Goal: Task Accomplishment & Management: Manage account settings

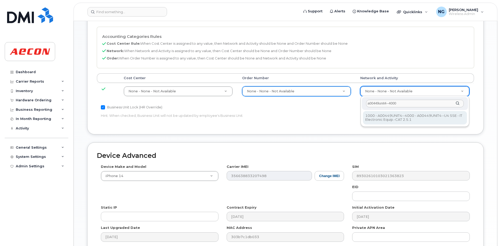
type input "4199222"
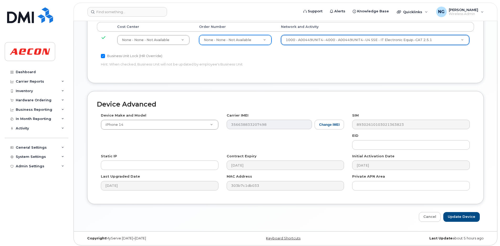
scroll to position [316, 0]
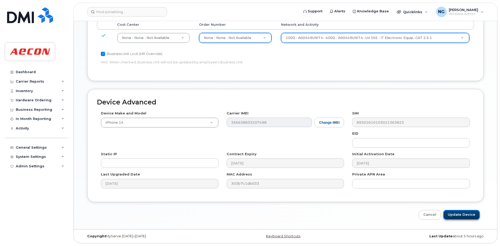
click at [463, 216] on input "Update Device" at bounding box center [462, 215] width 37 height 10
type input "Saving..."
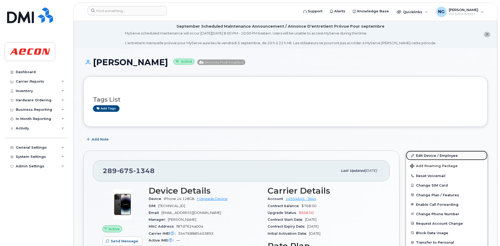
click at [433, 156] on link "Edit Device / Employee" at bounding box center [446, 155] width 81 height 9
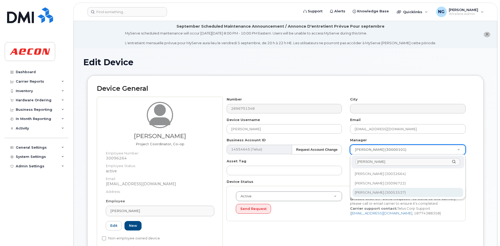
type input "cooper"
type input "1571460"
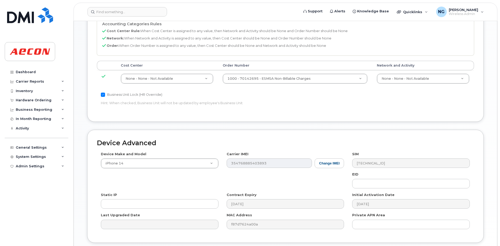
scroll to position [316, 0]
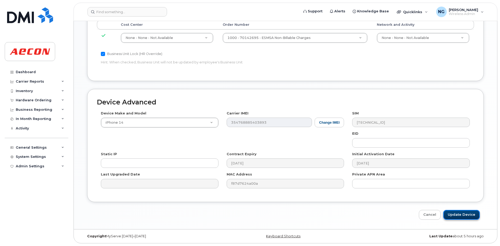
click at [469, 216] on input "Update Device" at bounding box center [462, 215] width 37 height 10
type input "Saving..."
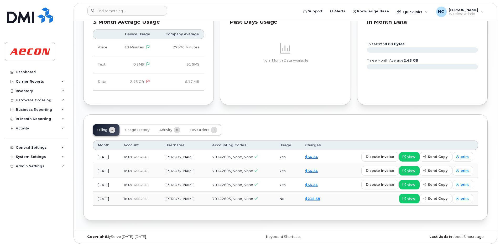
scroll to position [532, 0]
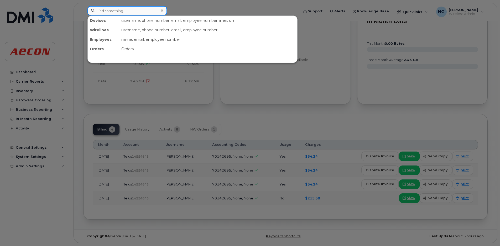
click at [114, 11] on input at bounding box center [128, 10] width 80 height 9
paste input "[PHONE_NUMBER]"
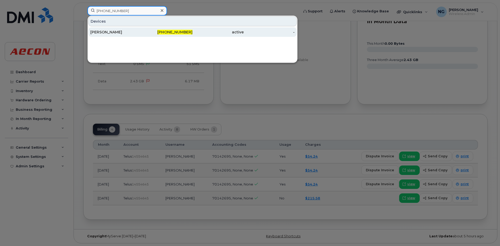
type input "[PHONE_NUMBER]"
click at [170, 30] on span "[PHONE_NUMBER]" at bounding box center [174, 32] width 35 height 5
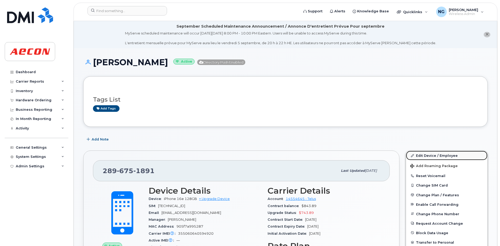
click at [423, 155] on link "Edit Device / Employee" at bounding box center [446, 155] width 81 height 9
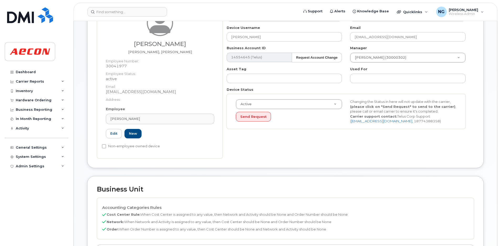
scroll to position [131, 0]
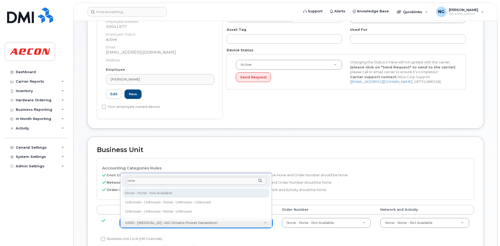
type input "none"
type input "289660"
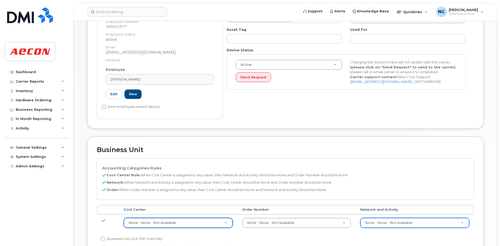
drag, startPoint x: 400, startPoint y: 222, endPoint x: 395, endPoint y: 226, distance: 6.9
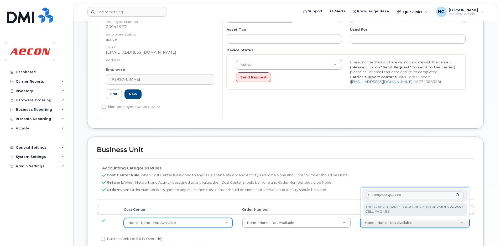
type input "a02180pmoexp--0600"
type input "35511858"
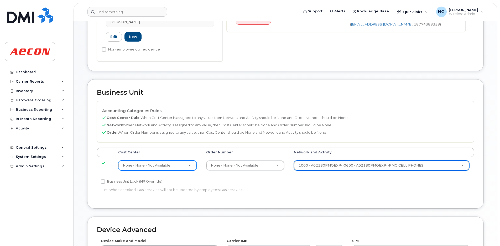
scroll to position [230, 0]
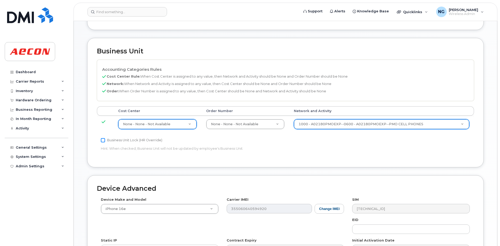
click at [105, 139] on input "Business Unit Lock (HR Override)" at bounding box center [103, 140] width 4 height 4
checkbox input "true"
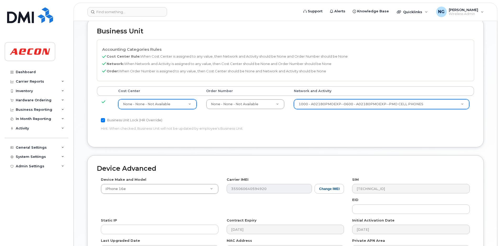
scroll to position [316, 0]
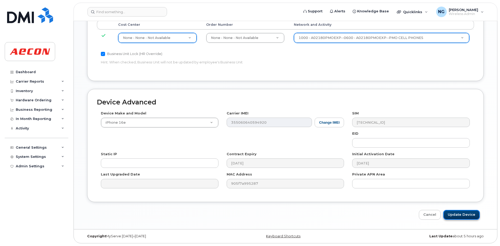
click at [462, 216] on input "Update Device" at bounding box center [462, 215] width 37 height 10
type input "Saving..."
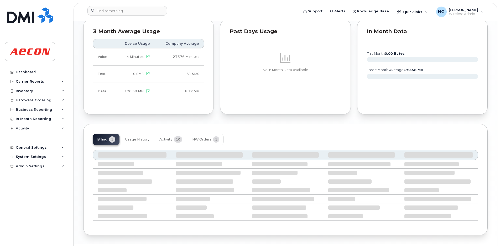
scroll to position [496, 0]
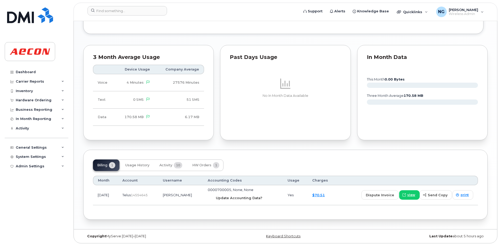
drag, startPoint x: 245, startPoint y: 199, endPoint x: 288, endPoint y: 37, distance: 167.0
click at [245, 199] on span "Update Accounting Data?" at bounding box center [239, 197] width 47 height 5
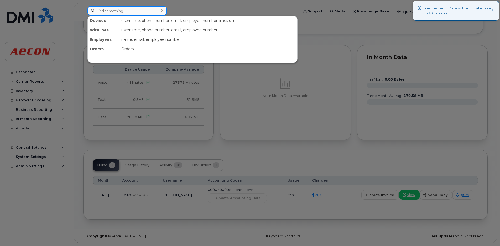
click at [132, 10] on input at bounding box center [128, 10] width 80 height 9
paste input "[PHONE_NUMBER]"
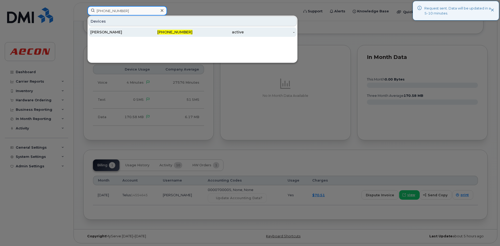
type input "[PHONE_NUMBER]"
click at [180, 33] on span "[PHONE_NUMBER]" at bounding box center [174, 32] width 35 height 5
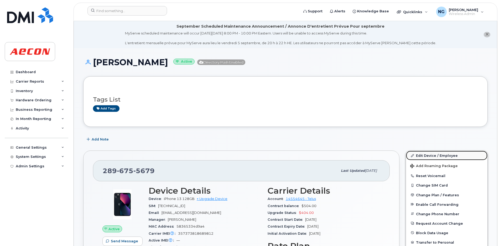
click at [435, 155] on link "Edit Device / Employee" at bounding box center [446, 155] width 81 height 9
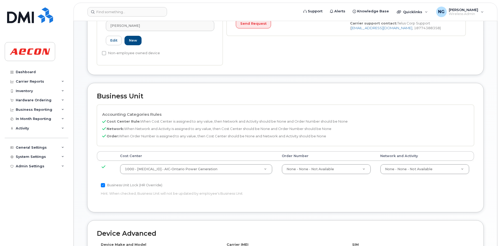
scroll to position [185, 0]
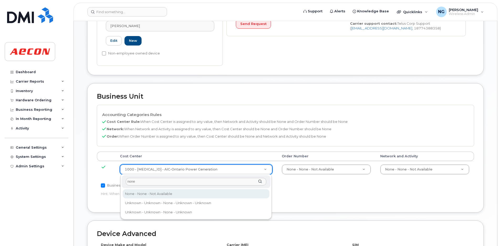
type input "none"
type input "289660"
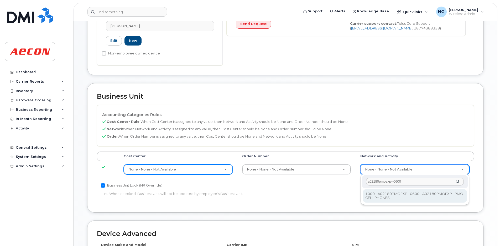
type input "a02180pmoexp--0600"
type input "35511858"
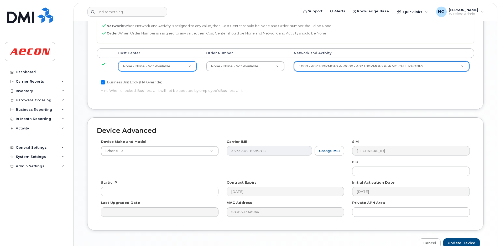
scroll to position [316, 0]
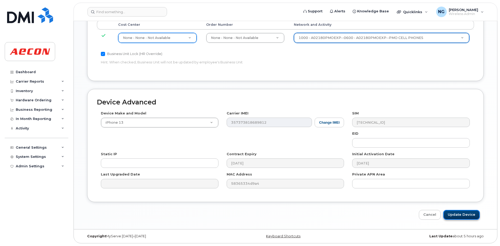
click at [465, 214] on input "Update Device" at bounding box center [462, 215] width 37 height 10
type input "Saving..."
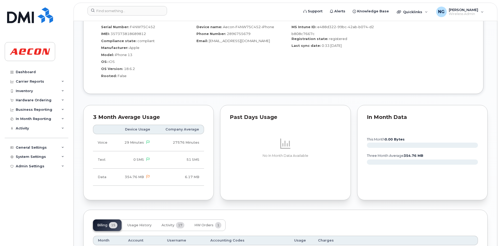
scroll to position [558, 0]
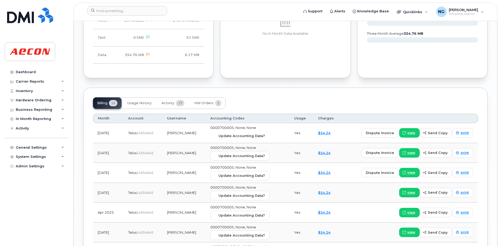
drag, startPoint x: 257, startPoint y: 137, endPoint x: 285, endPoint y: 33, distance: 107.6
click at [258, 137] on span "Update Accounting Data?" at bounding box center [242, 135] width 47 height 5
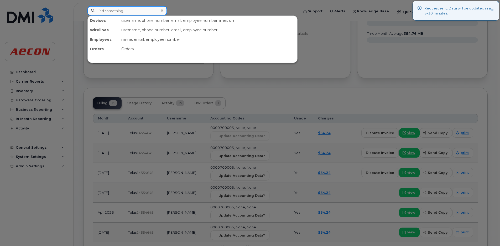
click at [127, 8] on input at bounding box center [128, 10] width 80 height 9
paste input "289-675-6532"
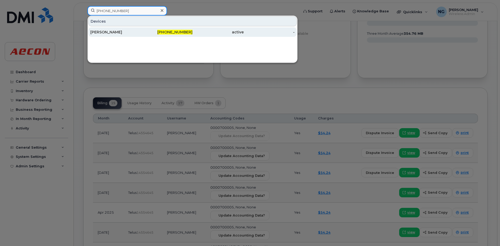
type input "289-675-6532"
click at [184, 31] on span "289-675-6532" at bounding box center [174, 32] width 35 height 5
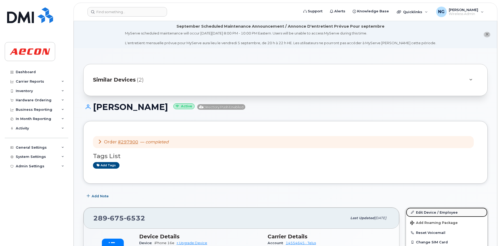
click at [425, 210] on link "Edit Device / Employee" at bounding box center [446, 211] width 81 height 9
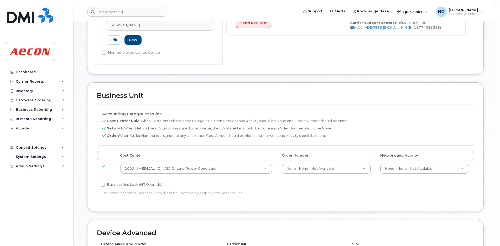
scroll to position [197, 0]
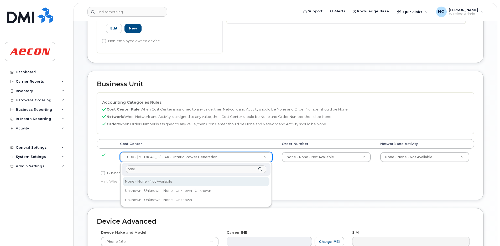
type input "none"
type input "289660"
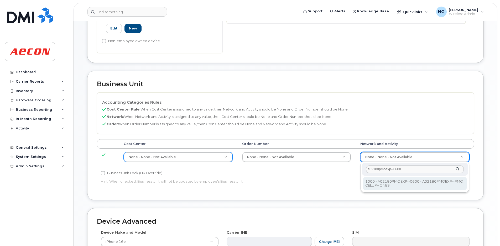
type input "a02180pmoexp--0600"
type input "35511858"
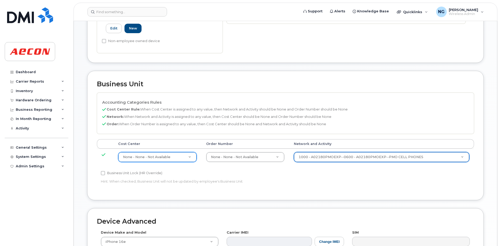
click at [123, 171] on label "Business Unit Lock (HR Override)" at bounding box center [131, 173] width 61 height 6
click at [105, 171] on input "Business Unit Lock (HR Override)" at bounding box center [103, 173] width 4 height 4
checkbox input "true"
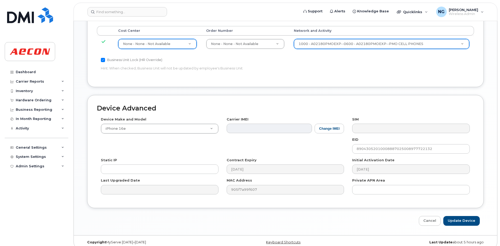
scroll to position [316, 0]
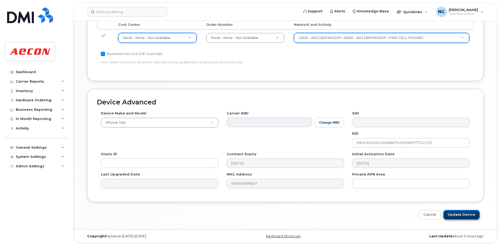
click at [464, 214] on input "Update Device" at bounding box center [462, 215] width 37 height 10
type input "Saving..."
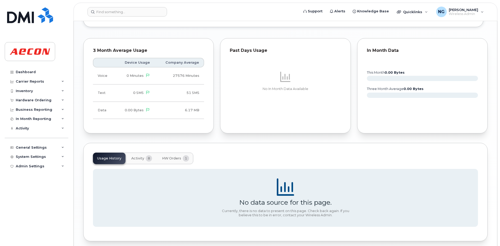
scroll to position [560, 0]
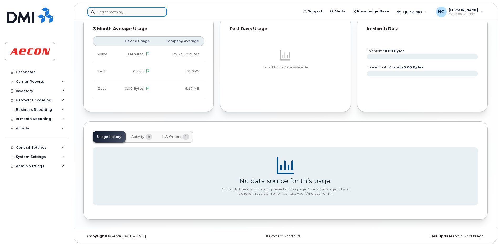
click at [123, 11] on input at bounding box center [128, 11] width 80 height 9
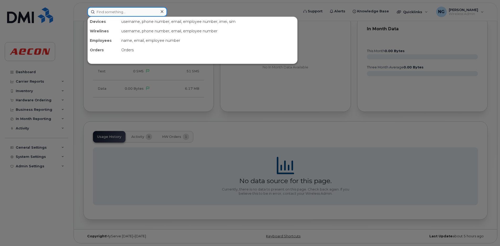
paste input "[PHONE_NUMBER]"
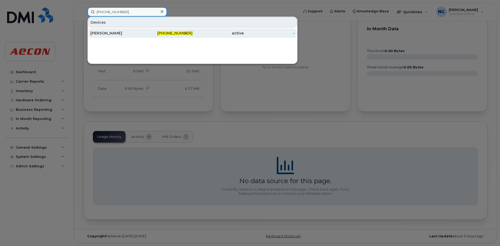
type input "[PHONE_NUMBER]"
click at [186, 30] on div "[PHONE_NUMBER]" at bounding box center [167, 32] width 51 height 5
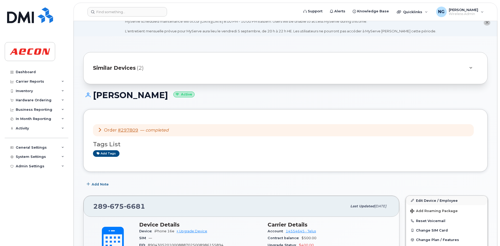
scroll to position [99, 0]
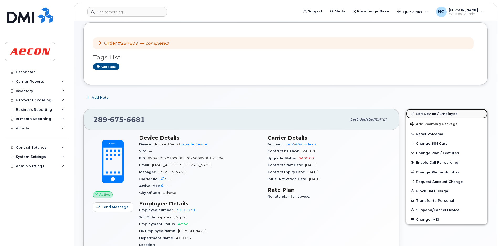
click at [439, 112] on link "Edit Device / Employee" at bounding box center [446, 113] width 81 height 9
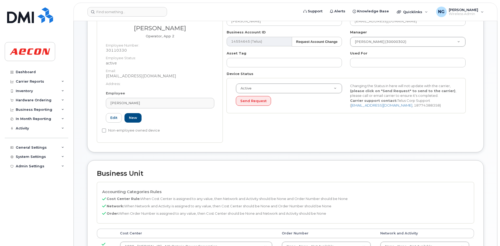
scroll to position [164, 0]
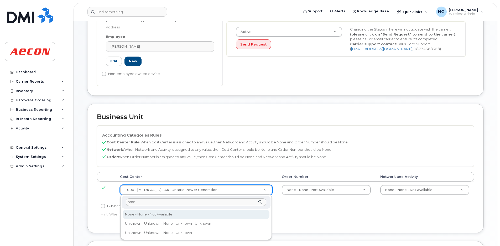
type input "none"
click at [158, 208] on div "none None - None - Not Available None - None - Not Available Unknown - Unknown …" at bounding box center [196, 216] width 152 height 45
type input "289660"
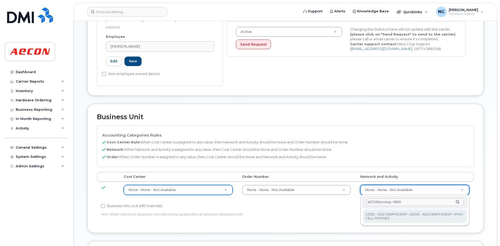
type input "a02180pmoexp--0600"
type input "35511858"
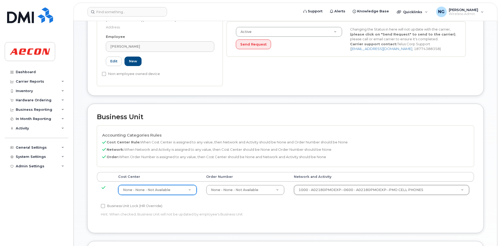
click at [118, 208] on label "Business Unit Lock (HR Override)" at bounding box center [131, 206] width 61 height 6
click at [105, 208] on input "Business Unit Lock (HR Override)" at bounding box center [103, 206] width 4 height 4
checkbox input "true"
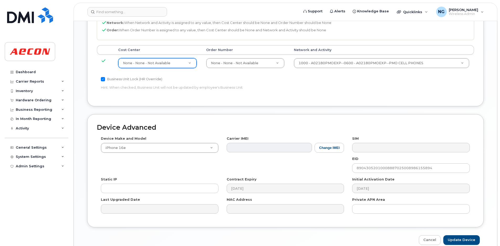
scroll to position [316, 0]
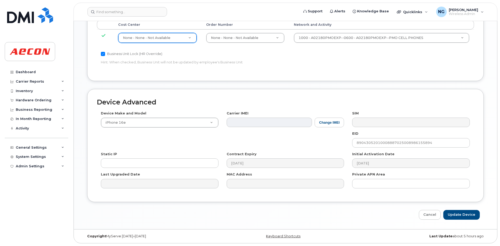
click at [465, 209] on div "Device Advanced Device Make and Model iPhone 16e Android TCL 502 Watch Apple Wa…" at bounding box center [285, 154] width 405 height 131
click at [464, 217] on input "Update Device" at bounding box center [462, 215] width 37 height 10
type input "Saving..."
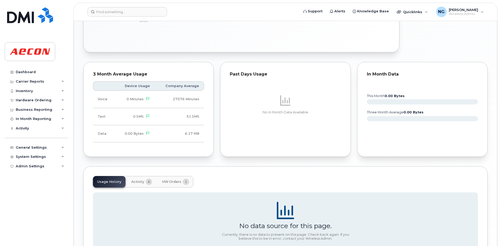
scroll to position [450, 0]
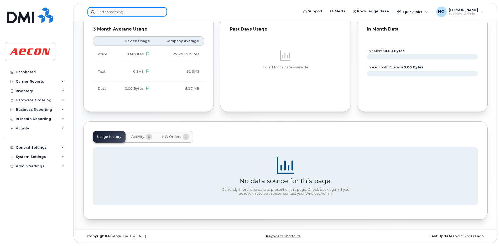
click at [115, 7] on input at bounding box center [128, 11] width 80 height 9
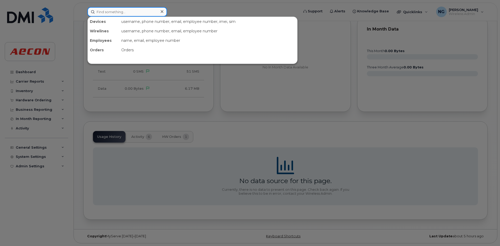
paste input "[PHONE_NUMBER]"
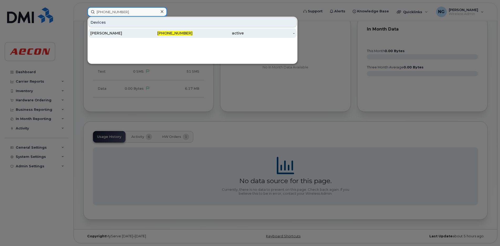
type input "[PHONE_NUMBER]"
click at [175, 33] on span "[PHONE_NUMBER]" at bounding box center [174, 33] width 35 height 5
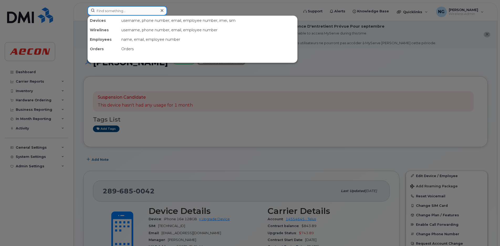
click at [152, 9] on input at bounding box center [128, 10] width 80 height 9
click at [125, 10] on input at bounding box center [128, 10] width 80 height 9
paste input "289-685-0042"
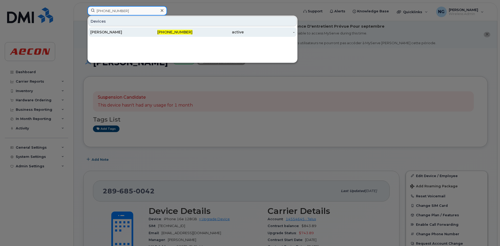
type input "289-685-0042"
click at [170, 32] on span "289-685-0042" at bounding box center [174, 32] width 35 height 5
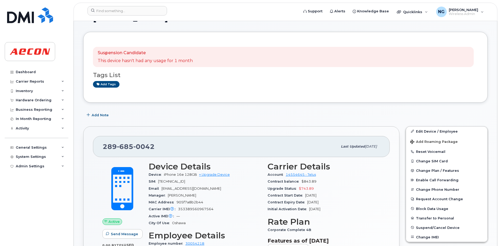
scroll to position [99, 0]
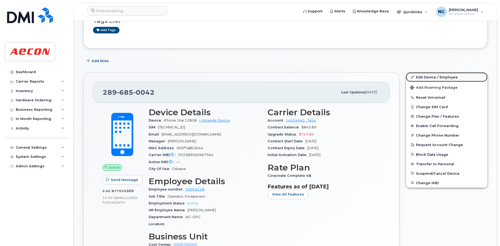
click at [449, 75] on link "Edit Device / Employee" at bounding box center [446, 76] width 81 height 9
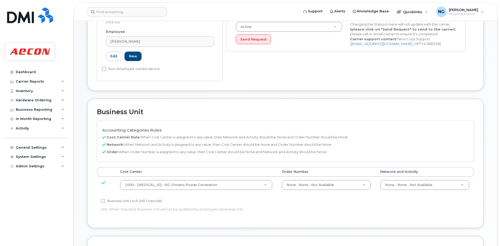
scroll to position [197, 0]
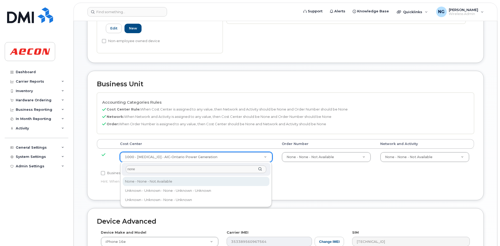
type input "none"
type input "289660"
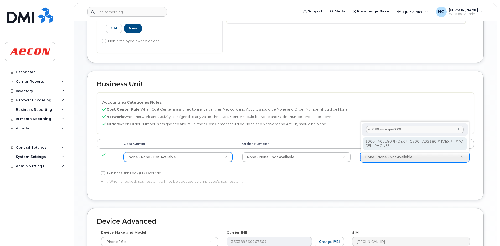
type input "a02180pmoexp--0600"
type input "35511858"
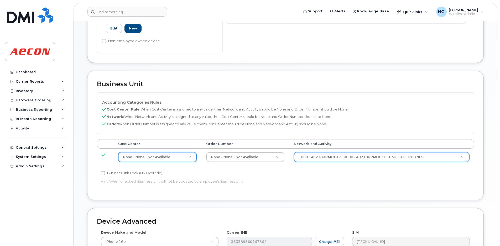
click at [121, 173] on label "Business Unit Lock (HR Override)" at bounding box center [131, 173] width 61 height 6
click at [105, 173] on input "Business Unit Lock (HR Override)" at bounding box center [103, 173] width 4 height 4
checkbox input "true"
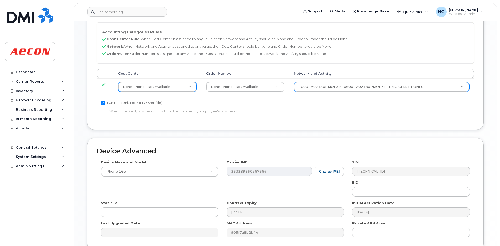
scroll to position [316, 0]
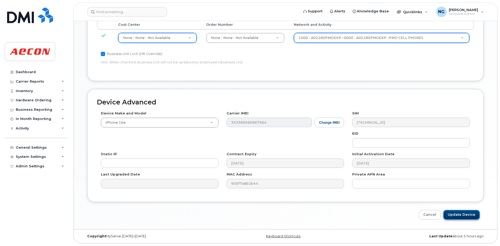
click at [471, 215] on input "Update Device" at bounding box center [462, 215] width 37 height 10
type input "Saving..."
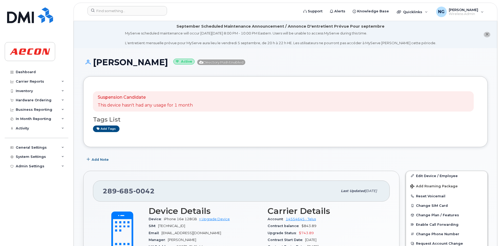
click at [258, 139] on div "Suspension Candidate This device hasn't had any usage for 1 month Tags List Add…" at bounding box center [285, 111] width 405 height 71
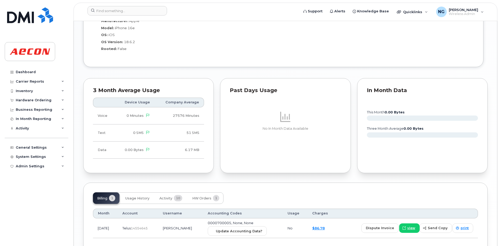
scroll to position [516, 0]
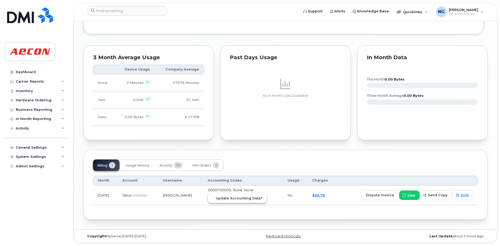
click at [251, 201] on button "Update Accounting Data?" at bounding box center [237, 197] width 59 height 9
